Goal: Find specific page/section: Find specific page/section

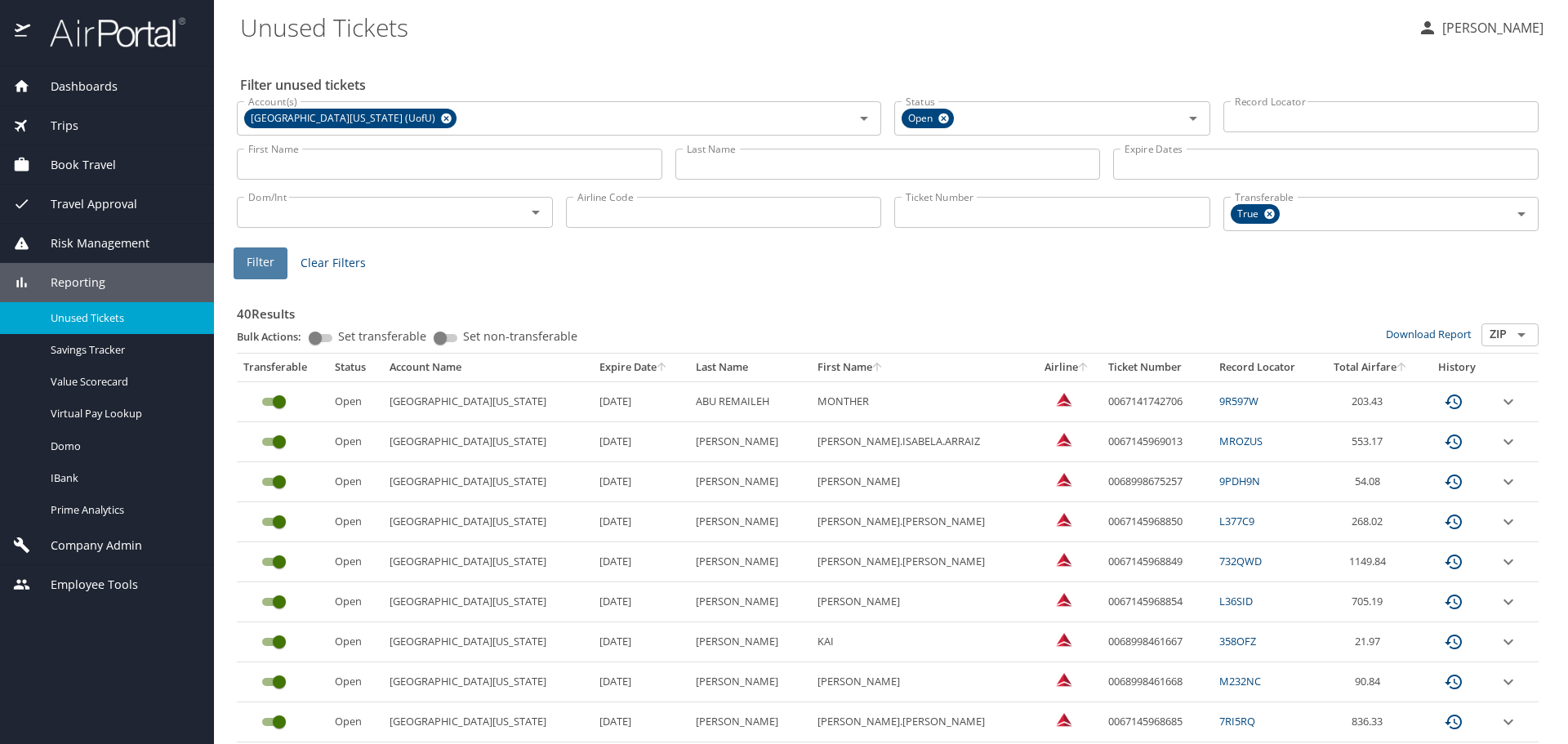
click at [256, 266] on span "Filter" at bounding box center [261, 263] width 28 height 20
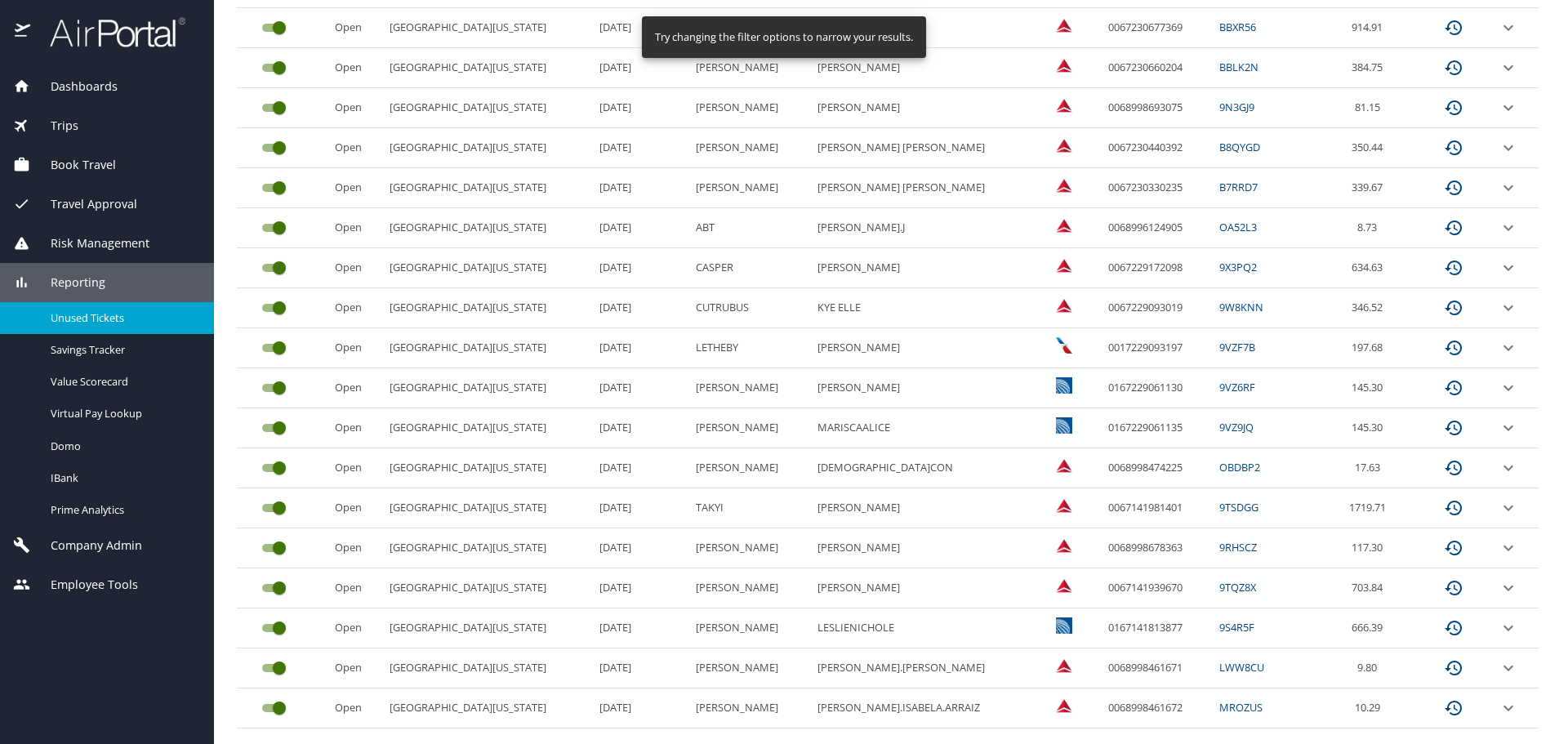
scroll to position [689, 0]
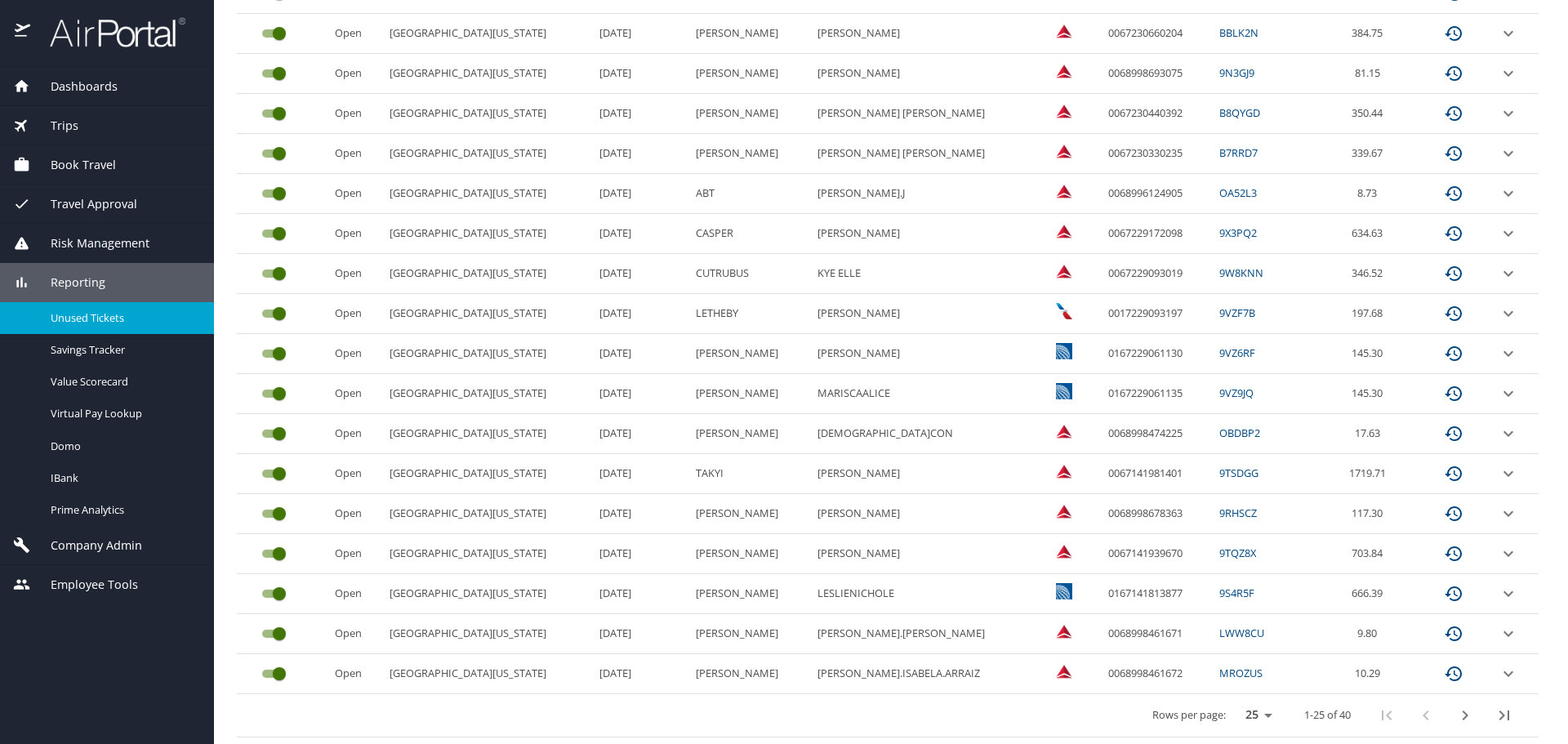
click at [1456, 716] on icon "next page" at bounding box center [1465, 715] width 19 height 19
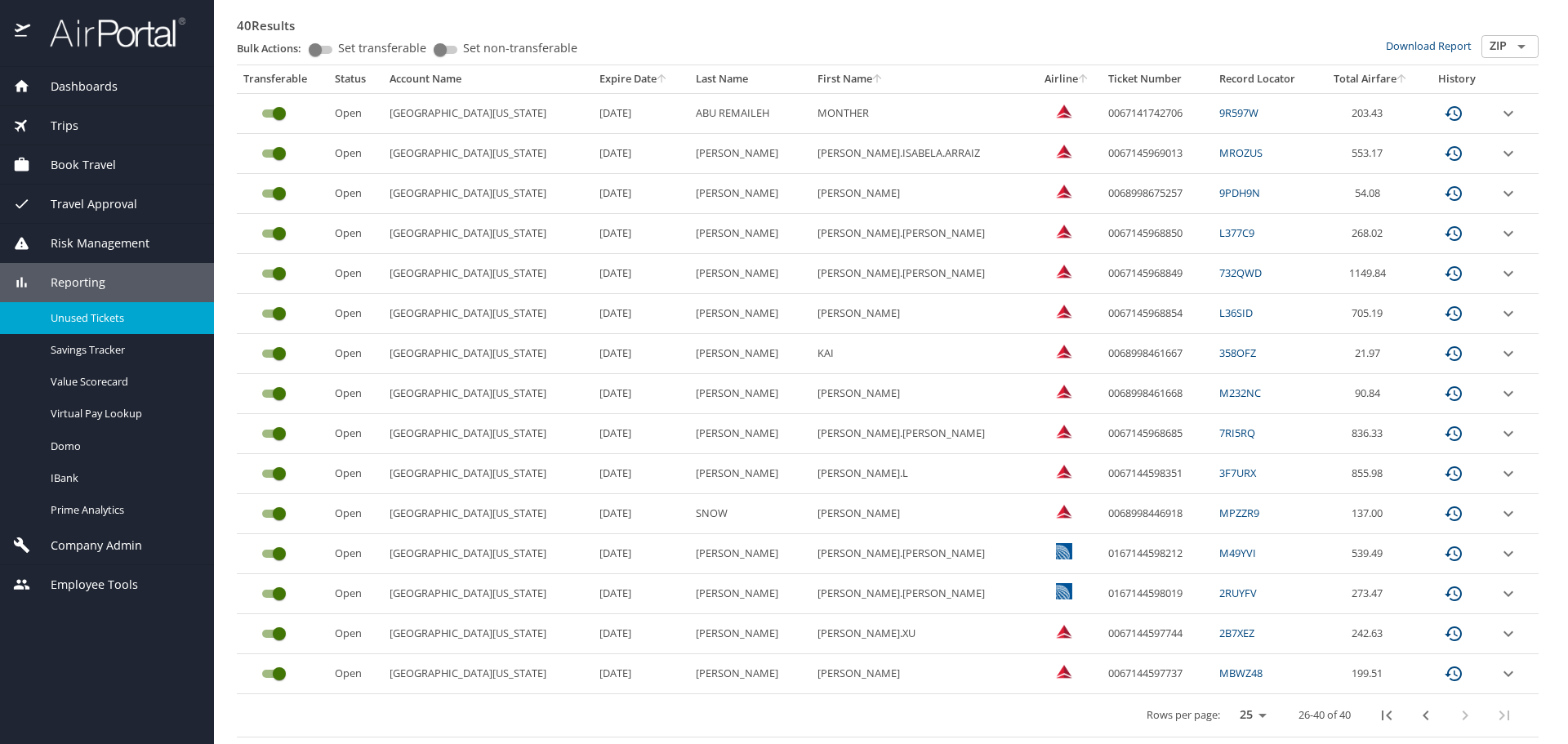
scroll to position [288, 0]
click at [1220, 513] on link "MPZZR9" at bounding box center [1240, 513] width 40 height 15
click at [1220, 512] on link "MPZZR9" at bounding box center [1240, 513] width 40 height 15
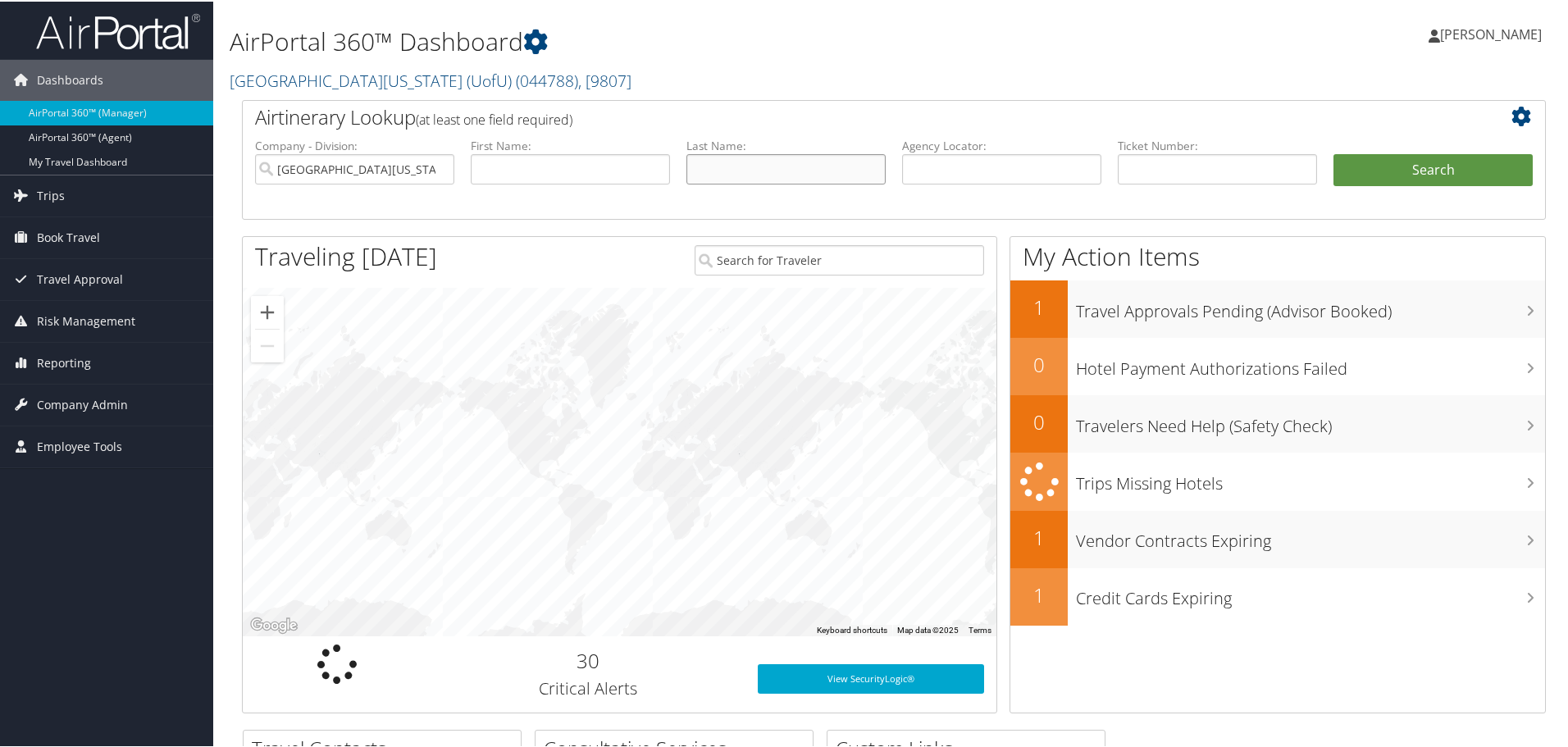
click at [732, 171] on input "text" at bounding box center [786, 167] width 199 height 30
type input "snow"
click at [535, 174] on input "text" at bounding box center [570, 167] width 199 height 30
click at [937, 176] on input "text" at bounding box center [1002, 167] width 199 height 30
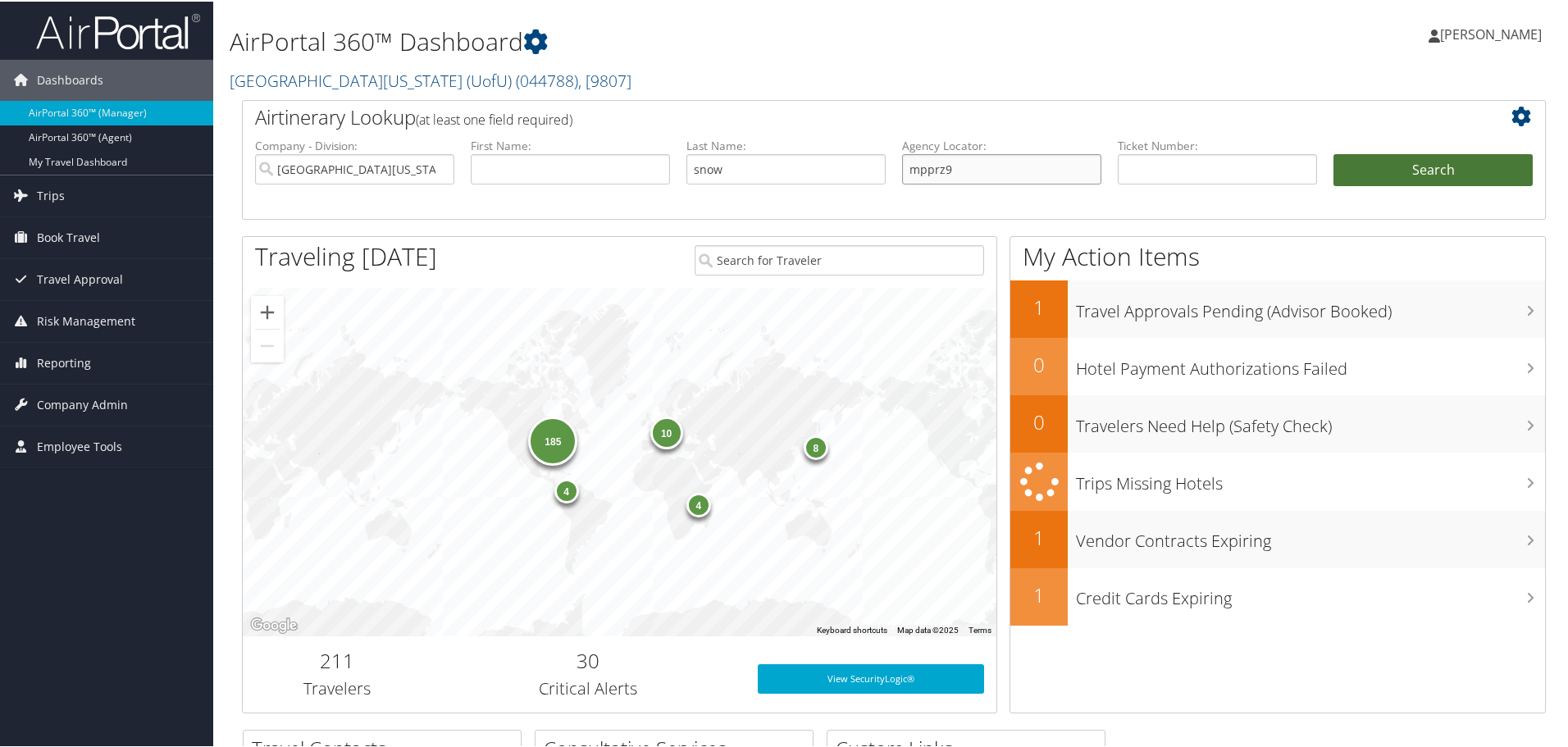
type input "mpprz9"
click at [1421, 166] on button "Search" at bounding box center [1433, 169] width 199 height 33
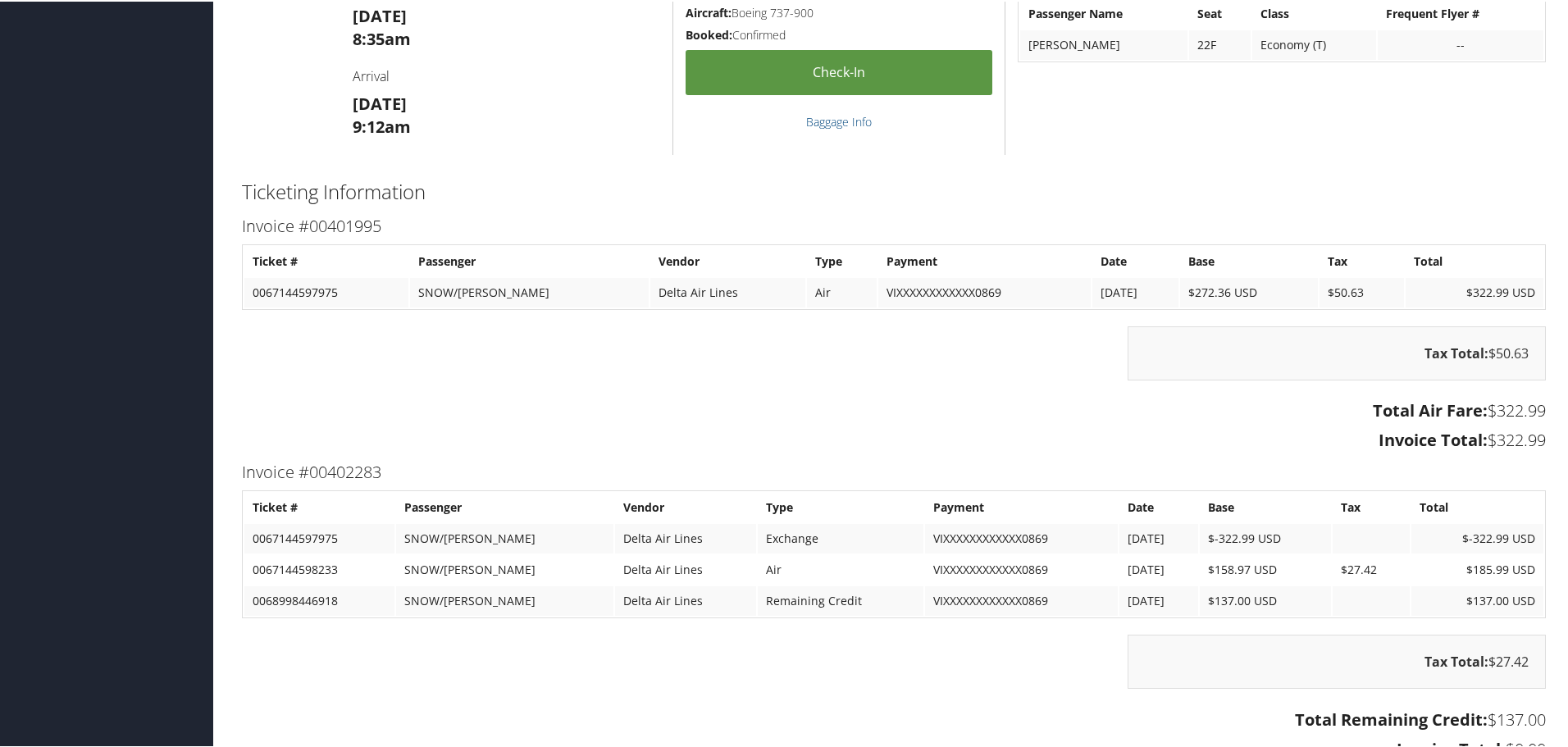
scroll to position [789, 0]
